Goal: Task Accomplishment & Management: Use online tool/utility

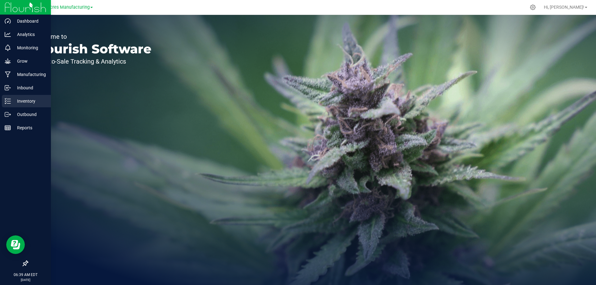
click at [25, 103] on p "Inventory" at bounding box center [29, 101] width 37 height 7
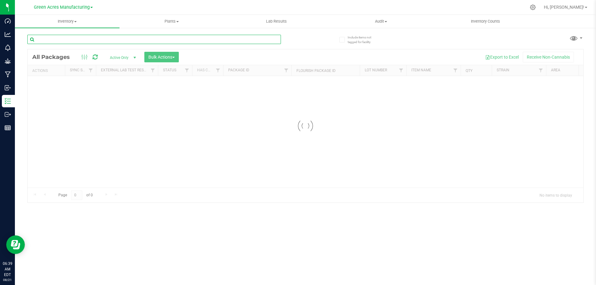
click at [157, 43] on input "text" at bounding box center [154, 39] width 254 height 9
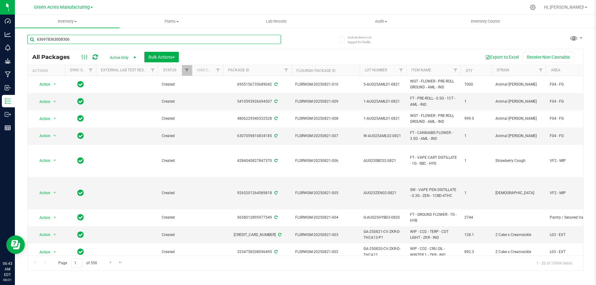
type input "6369783630083062"
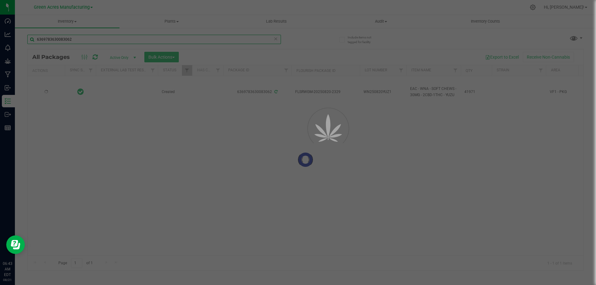
type input "[DATE]"
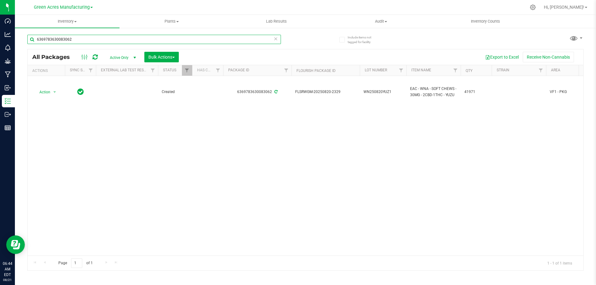
type input "6369783630083062"
click at [395, 92] on span "WN250820YUZ1" at bounding box center [383, 92] width 39 height 6
type input "WN250820YUZ1-0821"
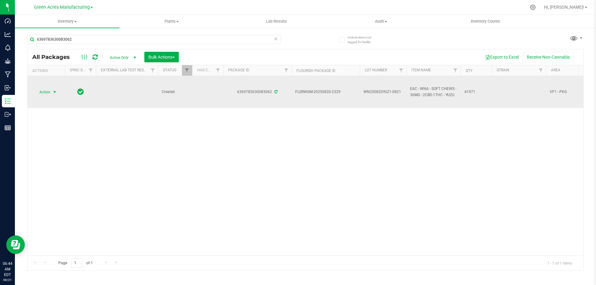
click at [55, 90] on span "select" at bounding box center [54, 92] width 5 height 5
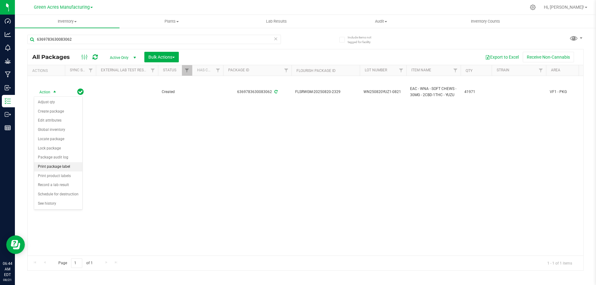
click at [61, 167] on li "Print package label" at bounding box center [58, 166] width 48 height 9
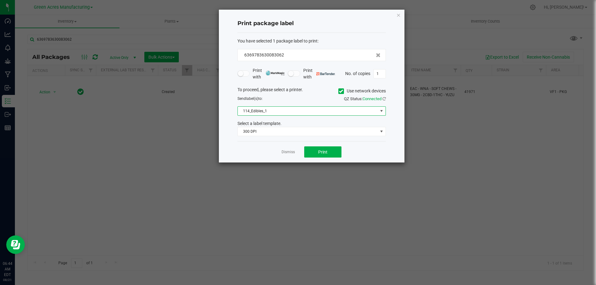
click at [306, 112] on span "114_Edibles_1" at bounding box center [308, 111] width 140 height 9
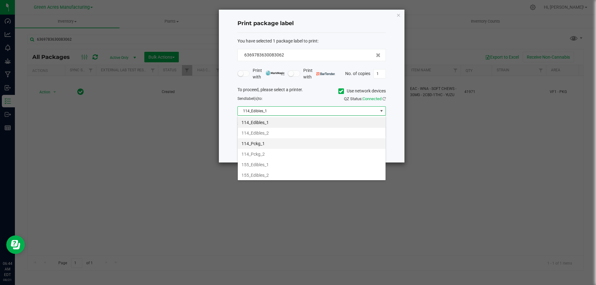
scroll to position [9, 148]
click at [276, 163] on li "155_Edibles_1" at bounding box center [312, 165] width 148 height 11
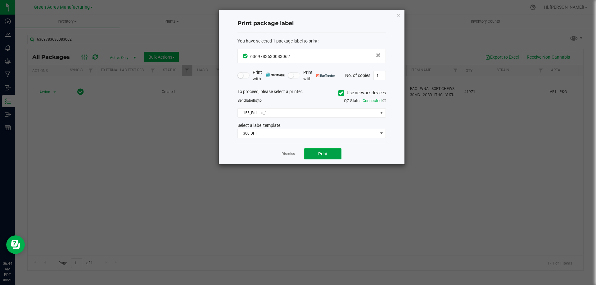
click at [320, 150] on button "Print" at bounding box center [322, 153] width 37 height 11
click at [285, 153] on link "Dismiss" at bounding box center [288, 154] width 13 height 5
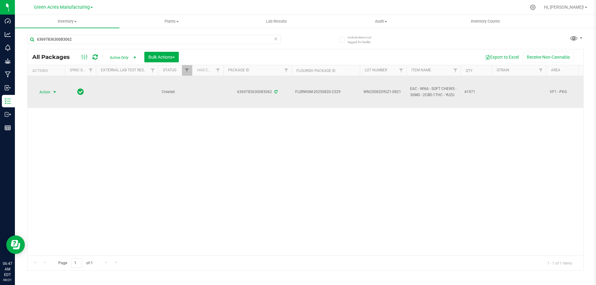
click at [54, 93] on span "select" at bounding box center [54, 92] width 5 height 5
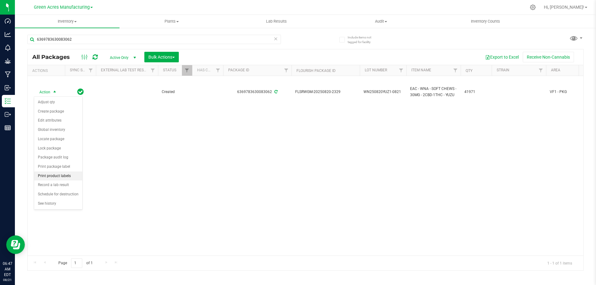
click at [66, 179] on li "Print product labels" at bounding box center [58, 176] width 48 height 9
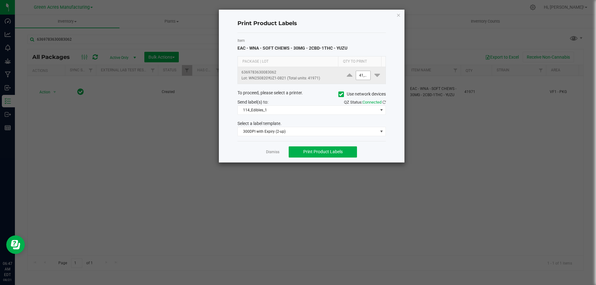
type input "41971"
click at [361, 75] on input "41971" at bounding box center [363, 75] width 14 height 9
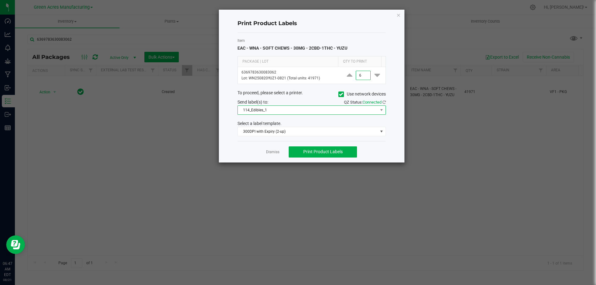
click at [341, 111] on span "114_Edibles_1" at bounding box center [308, 110] width 140 height 9
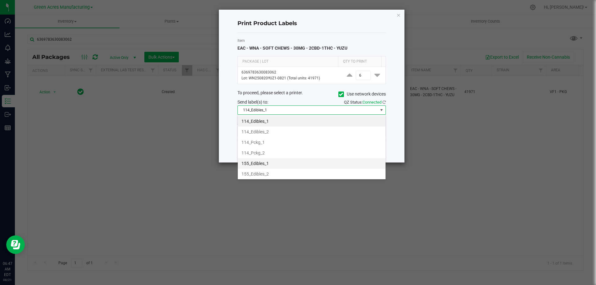
click at [312, 168] on li "155_Edibles_1" at bounding box center [312, 163] width 148 height 11
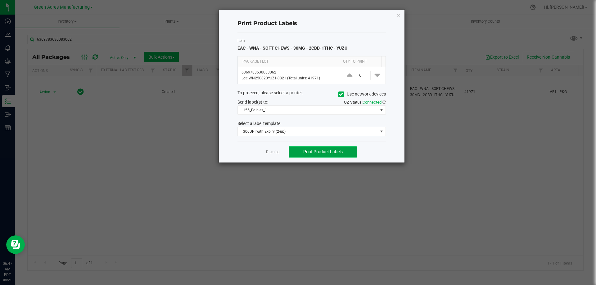
click at [314, 152] on span "Print Product Labels" at bounding box center [322, 151] width 39 height 5
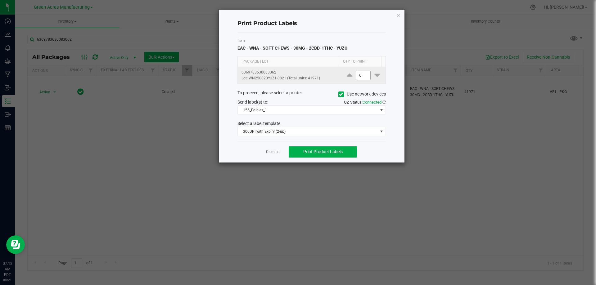
click at [364, 73] on input "6" at bounding box center [363, 75] width 14 height 9
type input "2,000"
click at [362, 44] on div "Item EAC - WNA - SOFT CHEWS - 30MG - 2CBD-1THC - YUZU" at bounding box center [312, 45] width 148 height 14
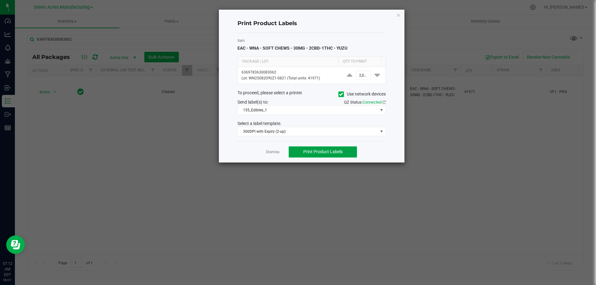
click at [335, 154] on button "Print Product Labels" at bounding box center [323, 152] width 68 height 11
